Goal: Find specific page/section: Find specific page/section

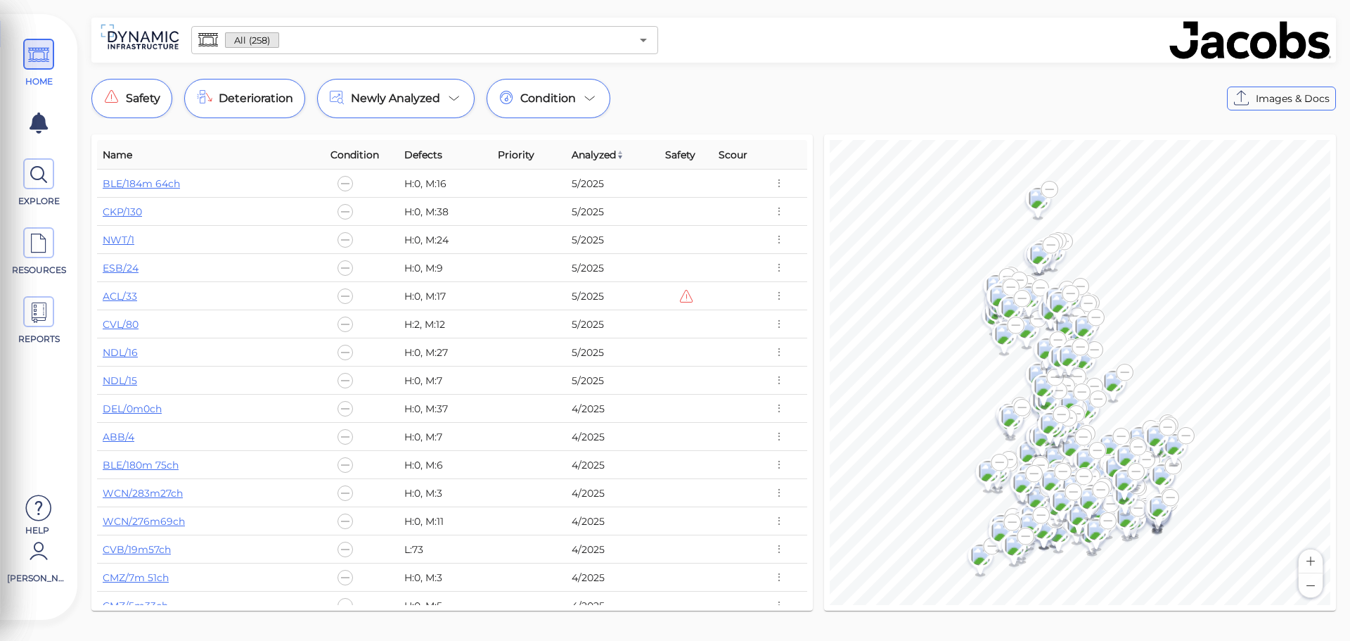
click at [424, 41] on input "text" at bounding box center [455, 40] width 352 height 20
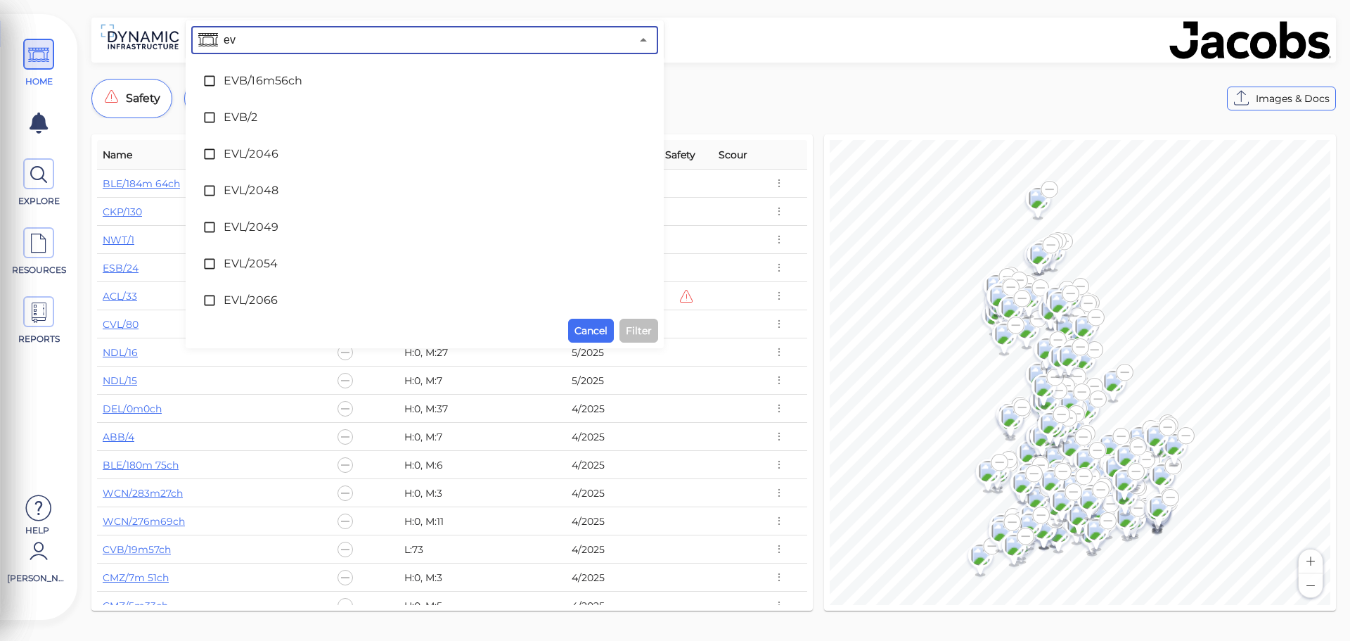
type input "evl"
click at [236, 219] on span "EVL/2066" at bounding box center [425, 227] width 402 height 17
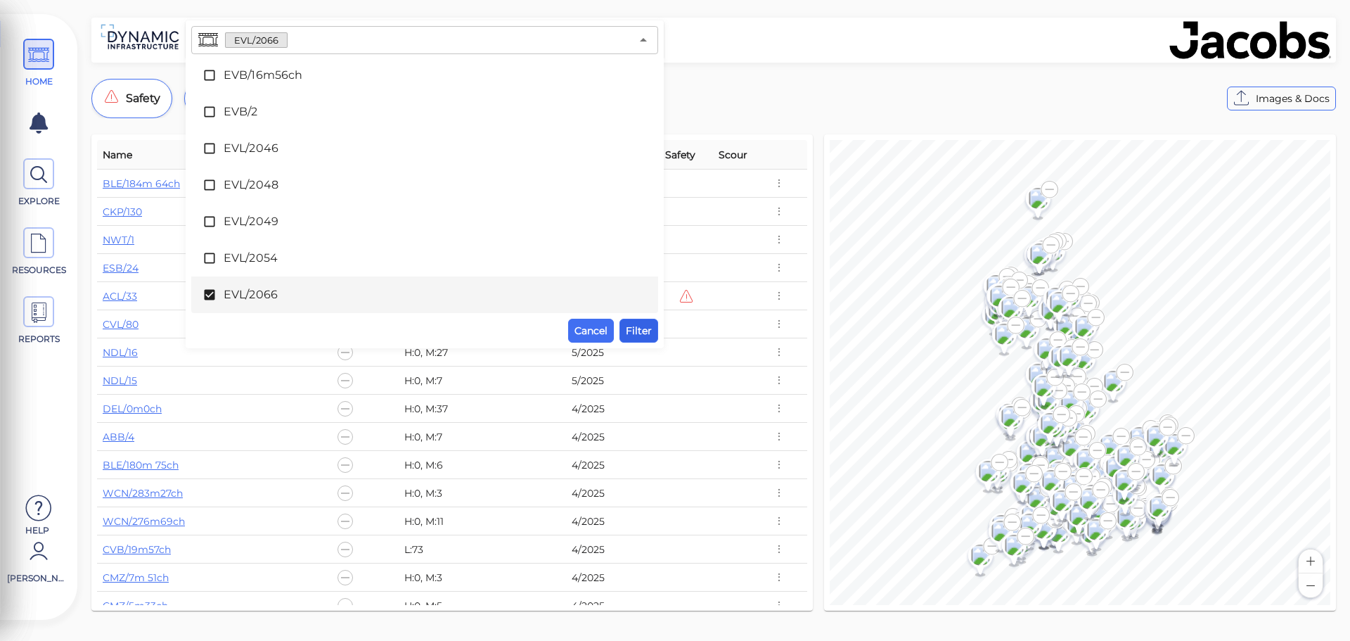
click at [650, 325] on span "Filter" at bounding box center [639, 330] width 26 height 17
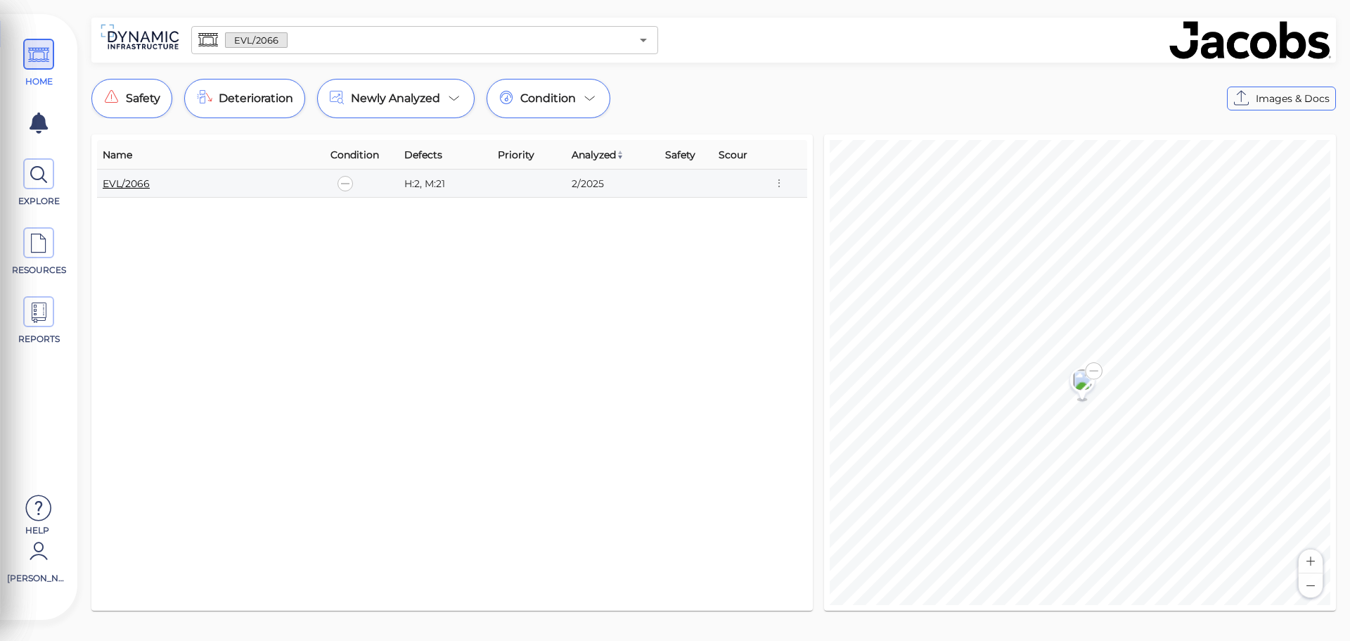
click at [124, 187] on link "EVL/2066" at bounding box center [126, 183] width 47 height 13
